Goal: Information Seeking & Learning: Learn about a topic

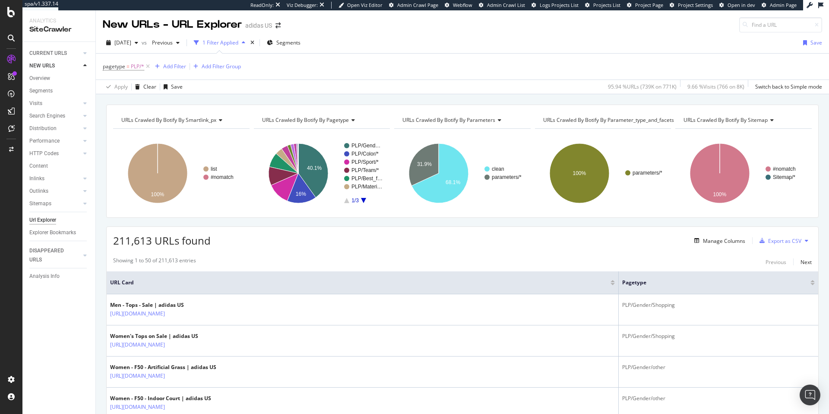
scroll to position [996, 0]
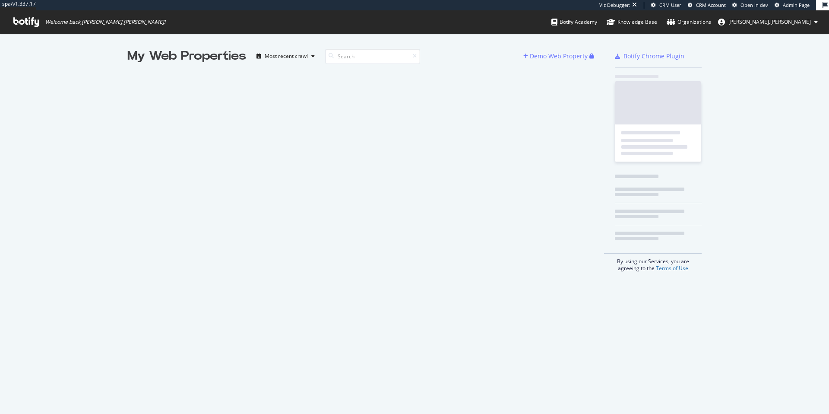
scroll to position [407, 816]
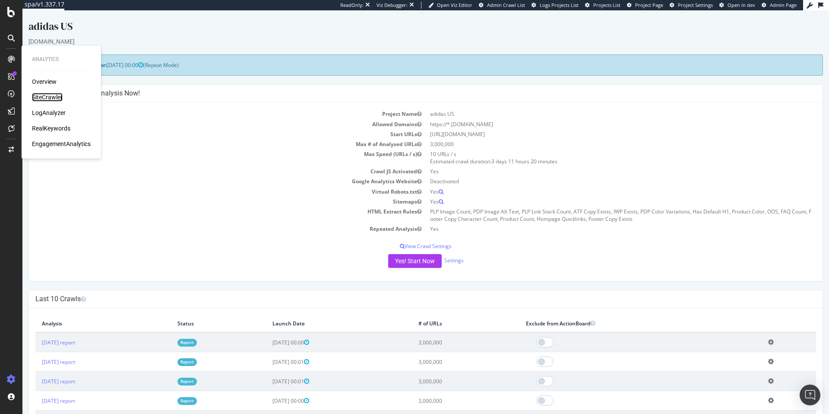
click at [47, 98] on div "SiteCrawler" at bounding box center [47, 97] width 31 height 9
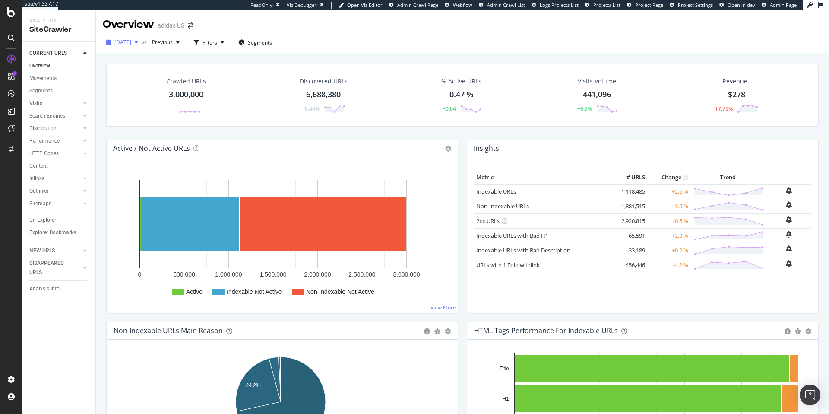
click at [138, 43] on icon "button" at bounding box center [136, 42] width 3 height 5
click at [152, 92] on div "[DATE]" at bounding box center [146, 89] width 63 height 8
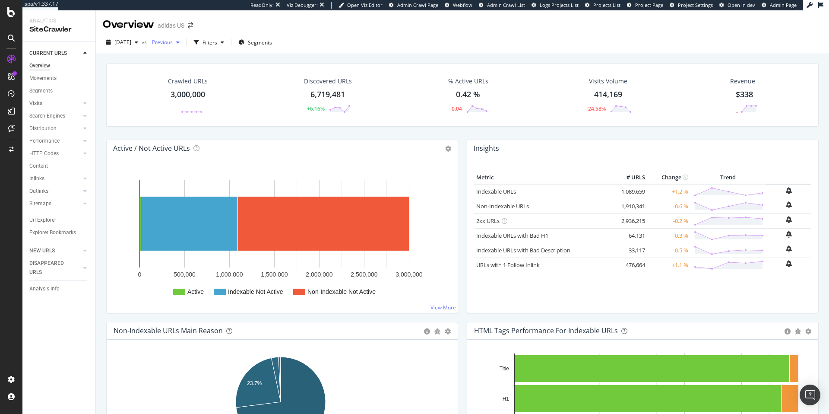
click at [173, 45] on span "Previous" at bounding box center [161, 41] width 24 height 7
click at [191, 118] on div "2025 Aug. 12th" at bounding box center [199, 121] width 63 height 8
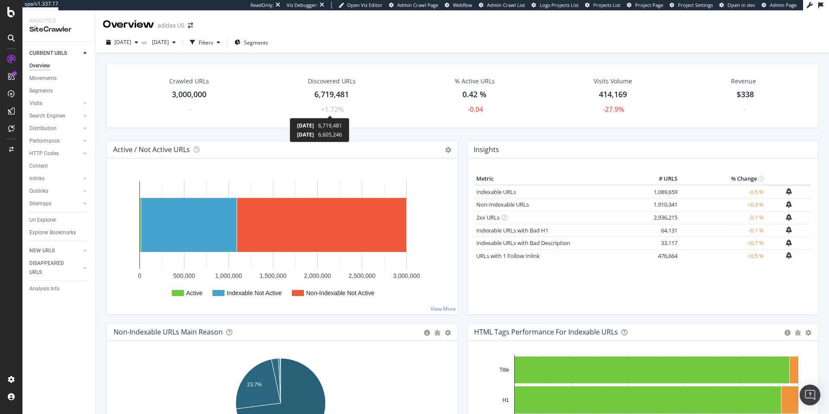
click at [333, 111] on div "+1.72%" at bounding box center [332, 109] width 23 height 10
click at [41, 79] on div "Movements" at bounding box center [42, 78] width 27 height 9
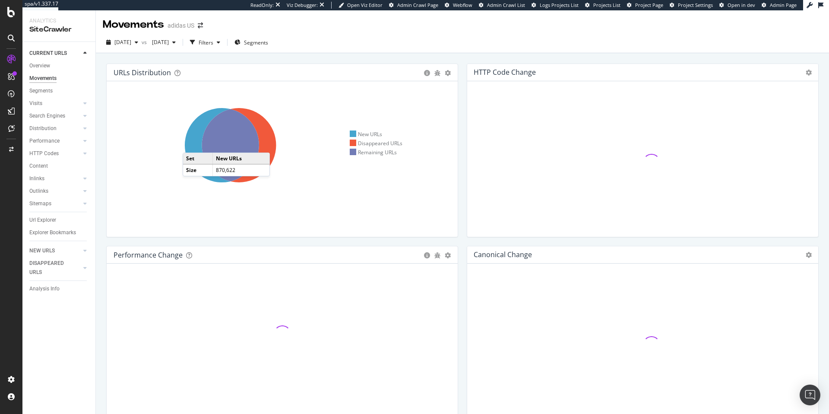
click at [191, 144] on icon at bounding box center [222, 145] width 74 height 74
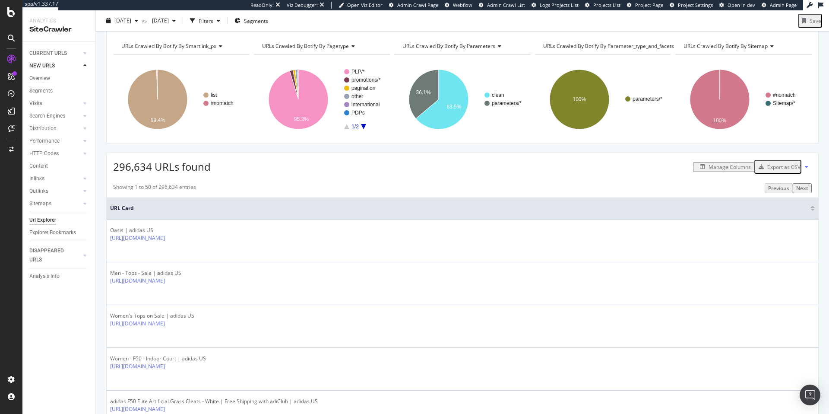
scroll to position [17, 0]
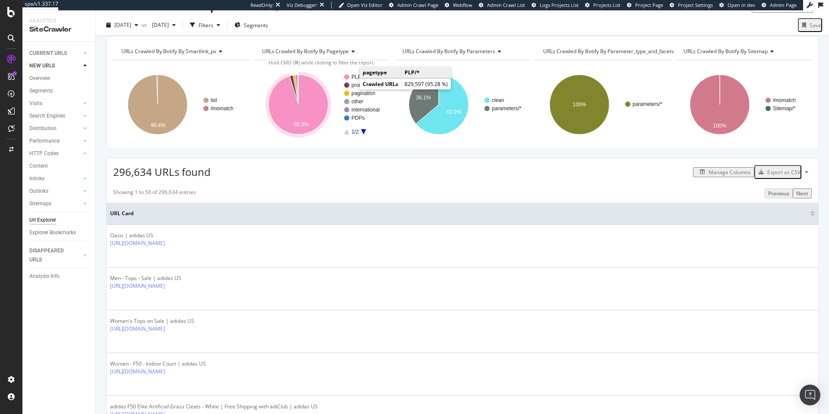
click at [352, 80] on text "PLP/*" at bounding box center [357, 77] width 13 height 6
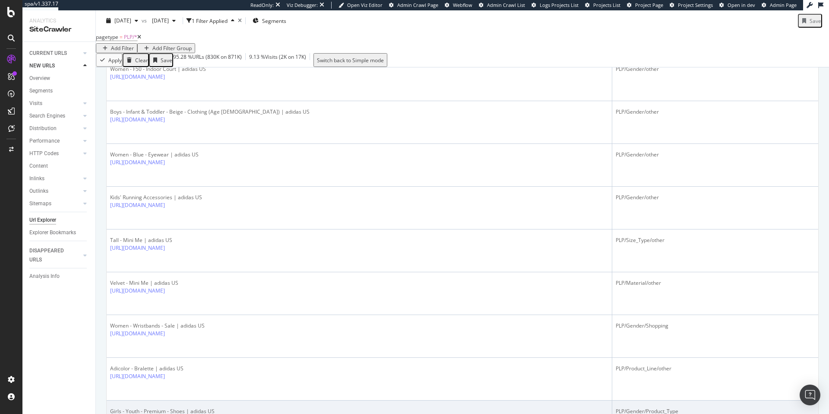
scroll to position [306, 0]
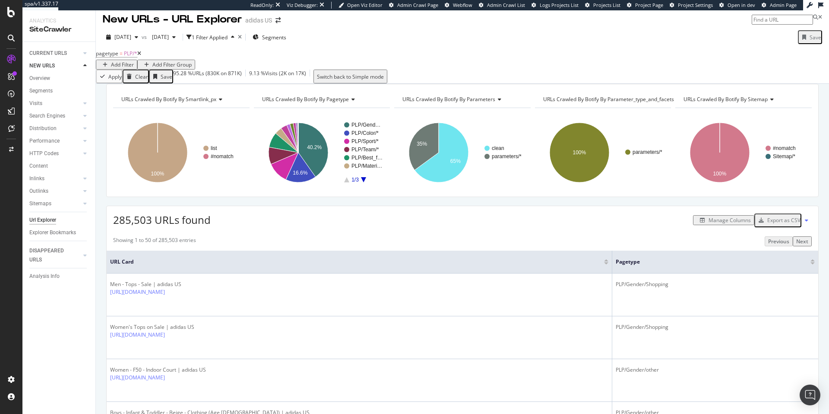
scroll to position [0, 0]
